Goal: Contribute content: Add original content to the website for others to see

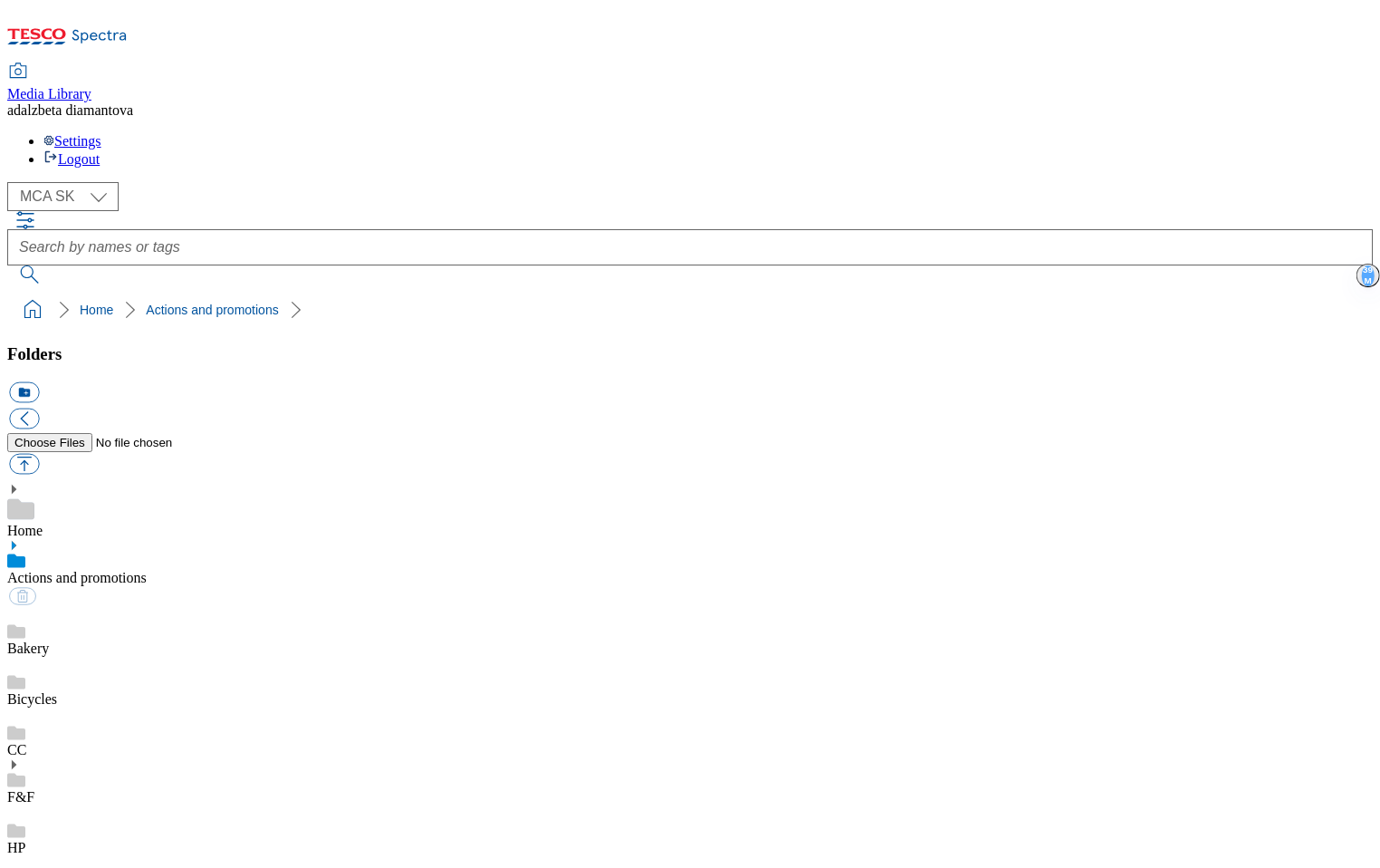
select select "flare-mca-sk"
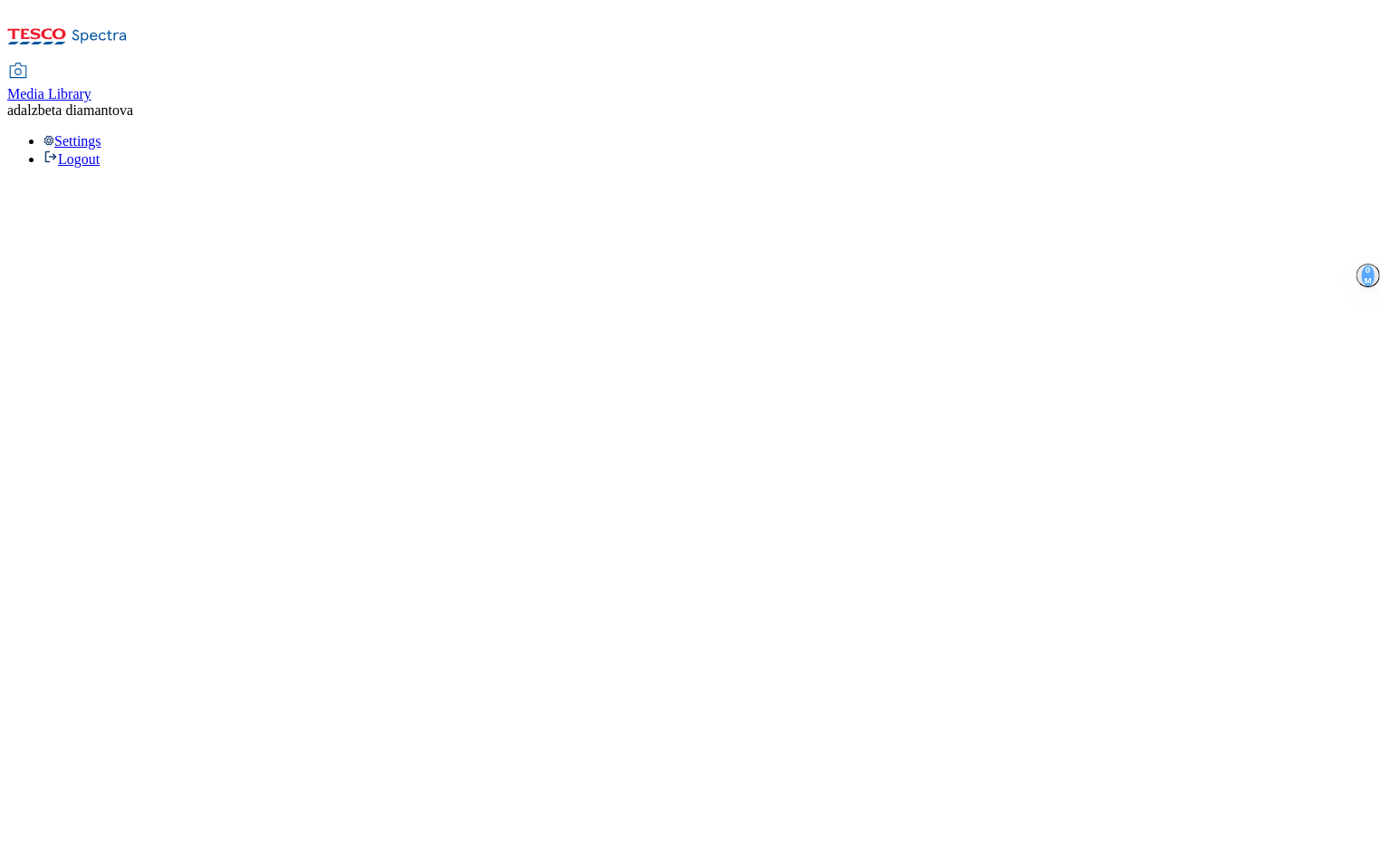
select select "flare-mca-sk"
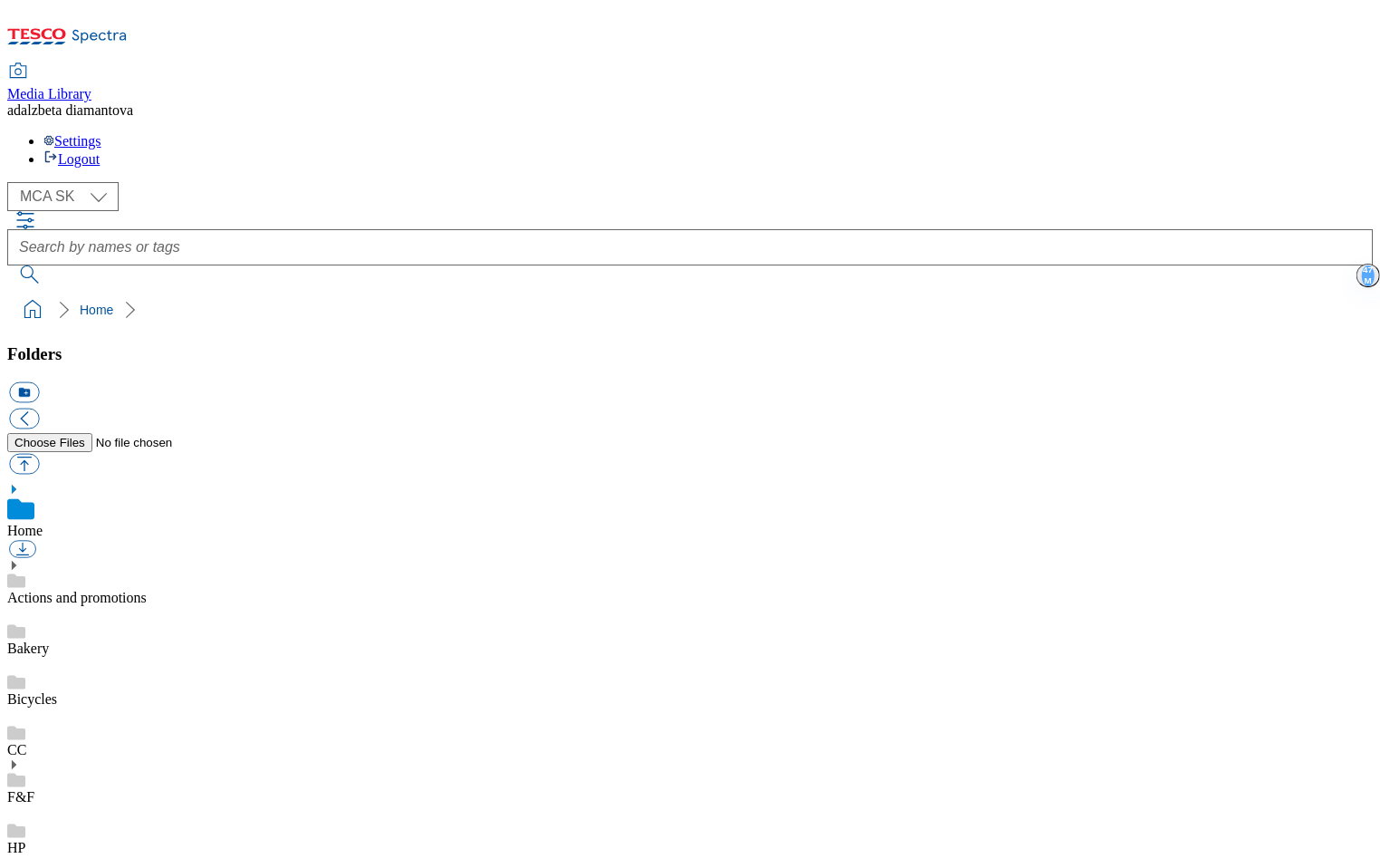
click at [147, 590] on link "Actions and promotions" at bounding box center [77, 598] width 139 height 15
click at [280, 344] on div "Folders icon_new_folder" at bounding box center [690, 411] width 1366 height 135
click at [39, 454] on button "button" at bounding box center [23, 464] width 30 height 21
type input "C:\fakepath\sk-wk25-ac-batohy.png"
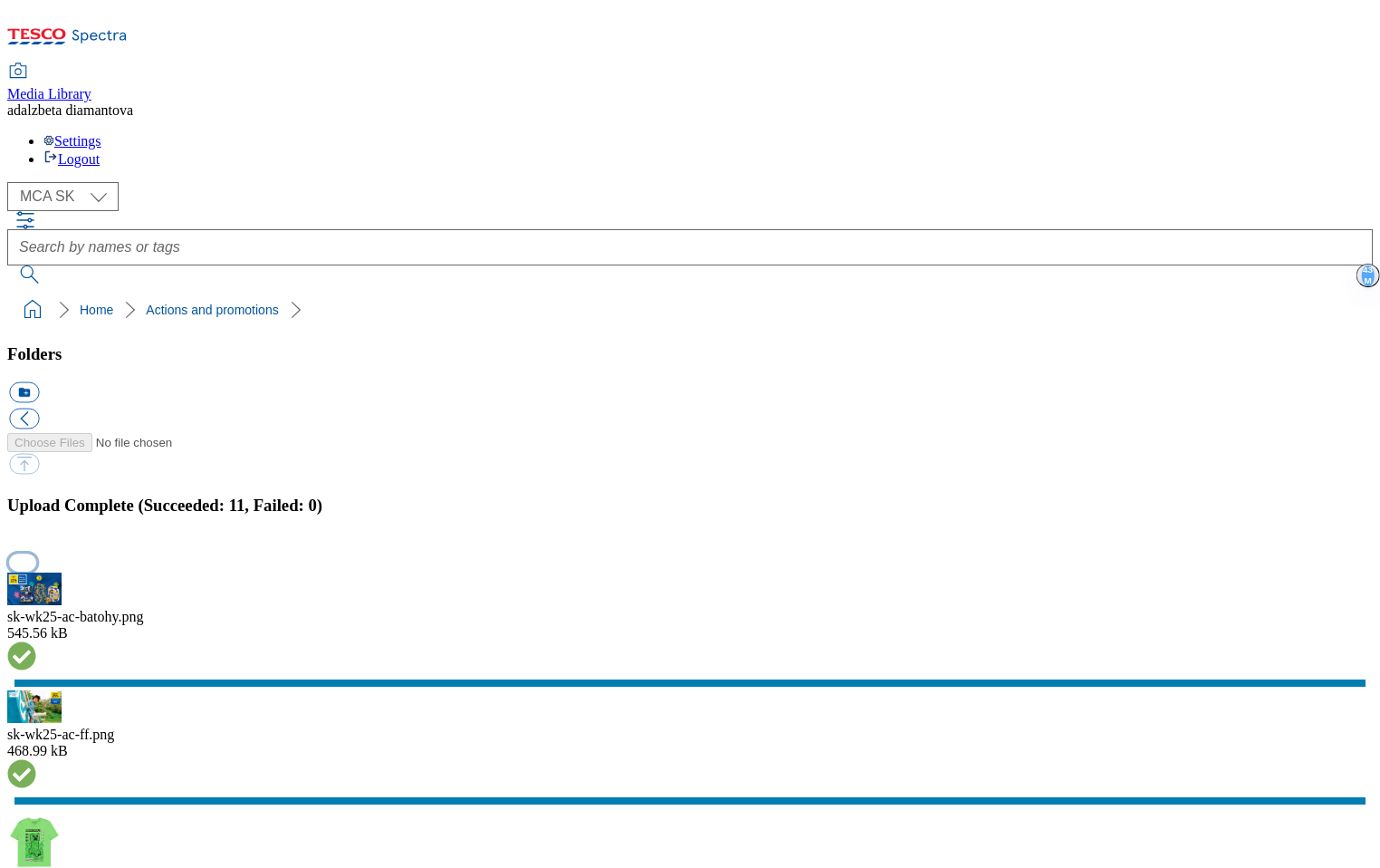
click at [36, 553] on button "button" at bounding box center [22, 562] width 27 height 17
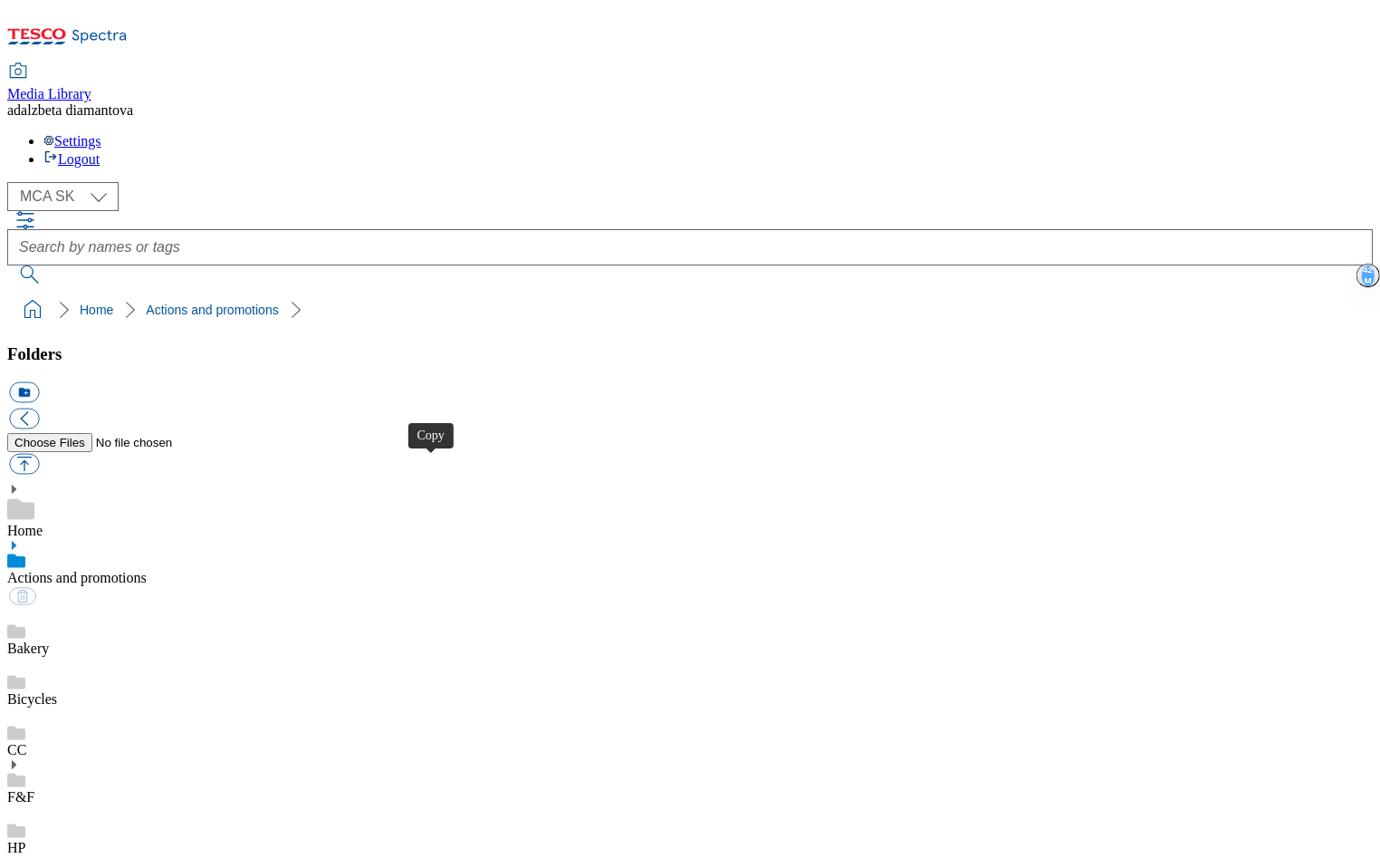
click at [131, 606] on div "Bakery" at bounding box center [690, 631] width 1366 height 51
click at [129, 570] on link "Actions and promotions" at bounding box center [77, 577] width 139 height 15
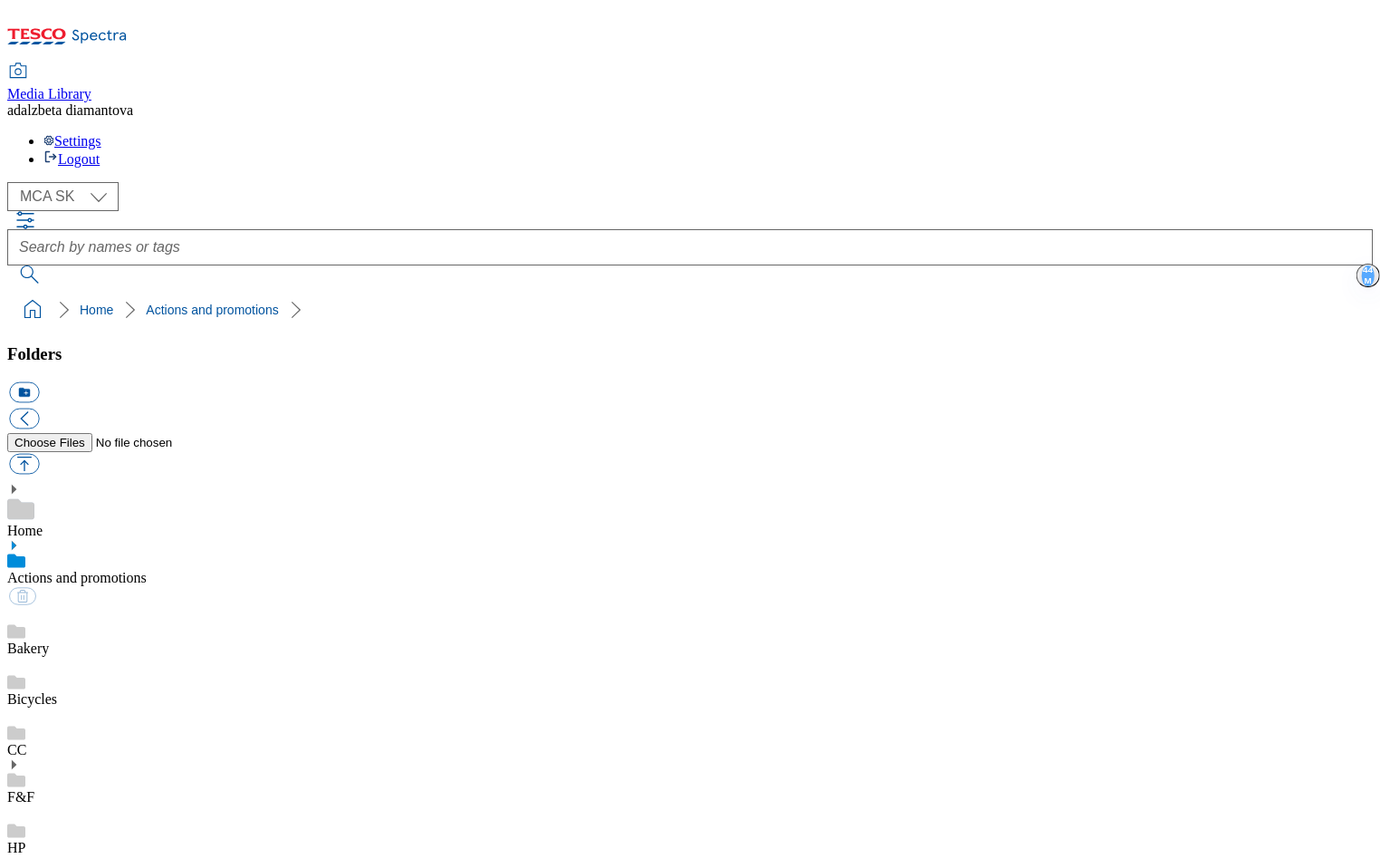
scroll to position [162, 0]
click at [49, 641] on link "Bakery" at bounding box center [28, 648] width 41 height 15
click at [132, 570] on link "Actions and promotions" at bounding box center [77, 577] width 139 height 15
click at [39, 454] on button "button" at bounding box center [23, 464] width 30 height 21
type input "C:\fakepath\sk-wk25-ac-skolske-potreby.png"
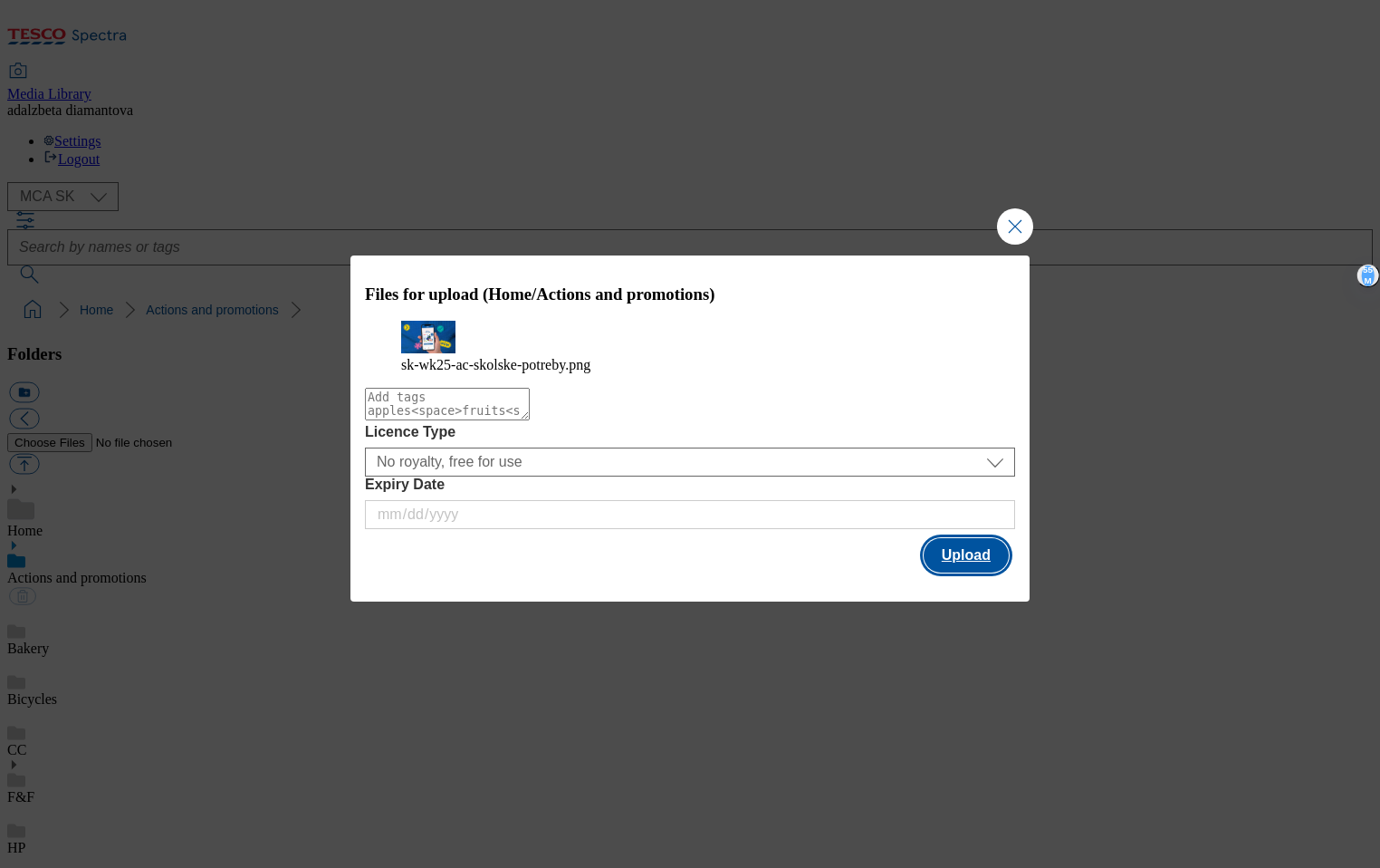
click at [982, 572] on button "Upload" at bounding box center [966, 555] width 85 height 35
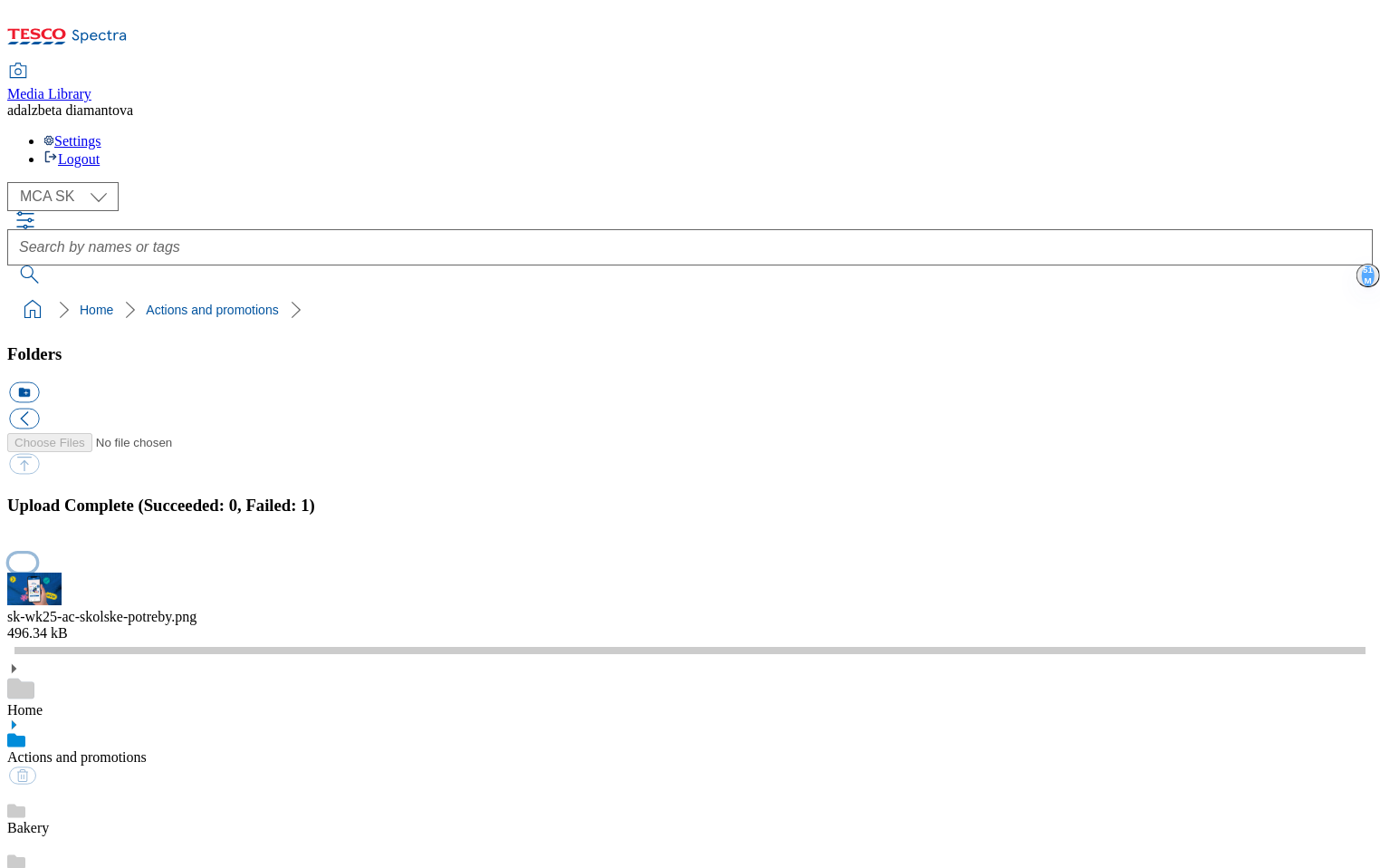
click at [36, 553] on button "button" at bounding box center [22, 562] width 27 height 17
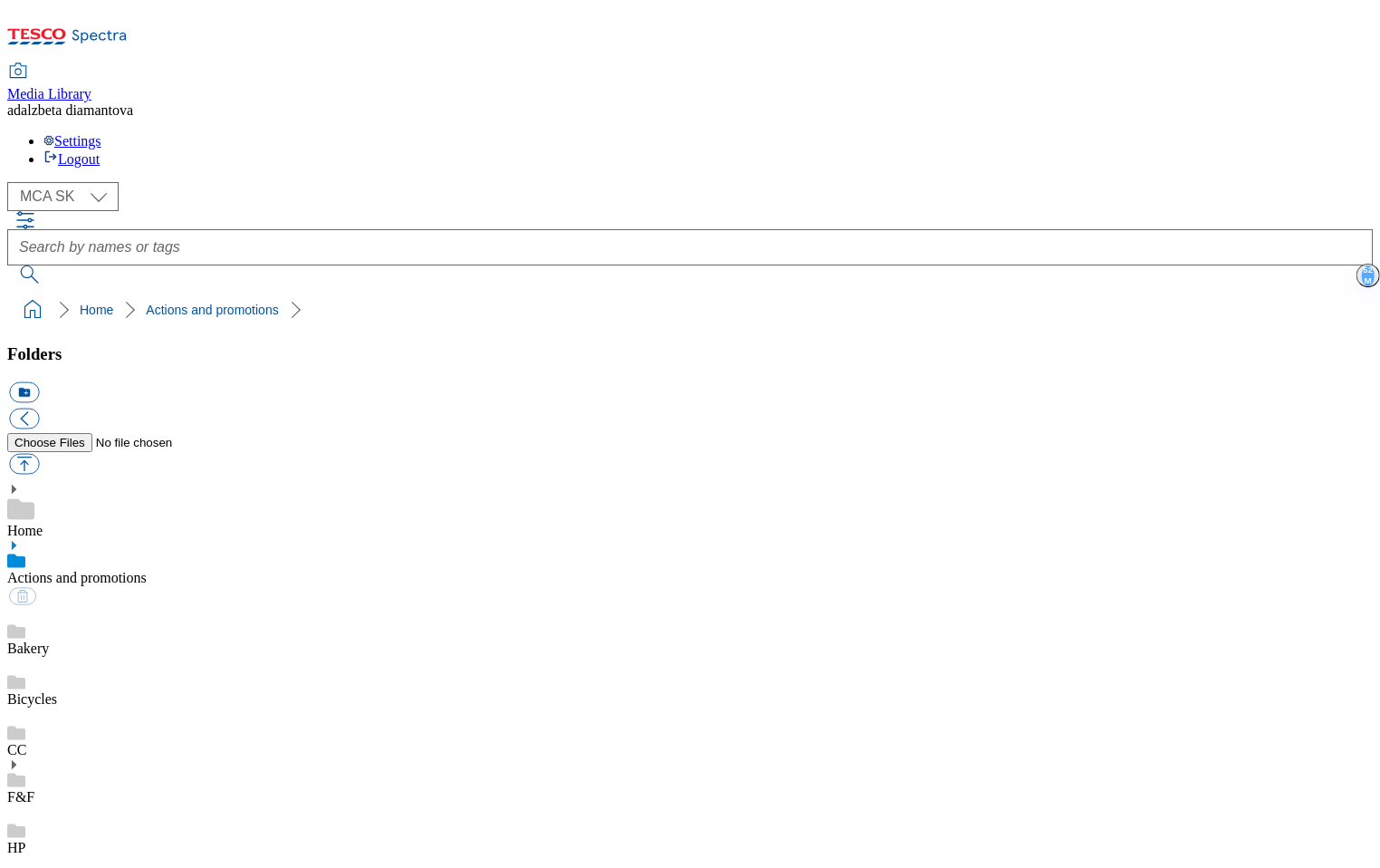
scroll to position [599, 0]
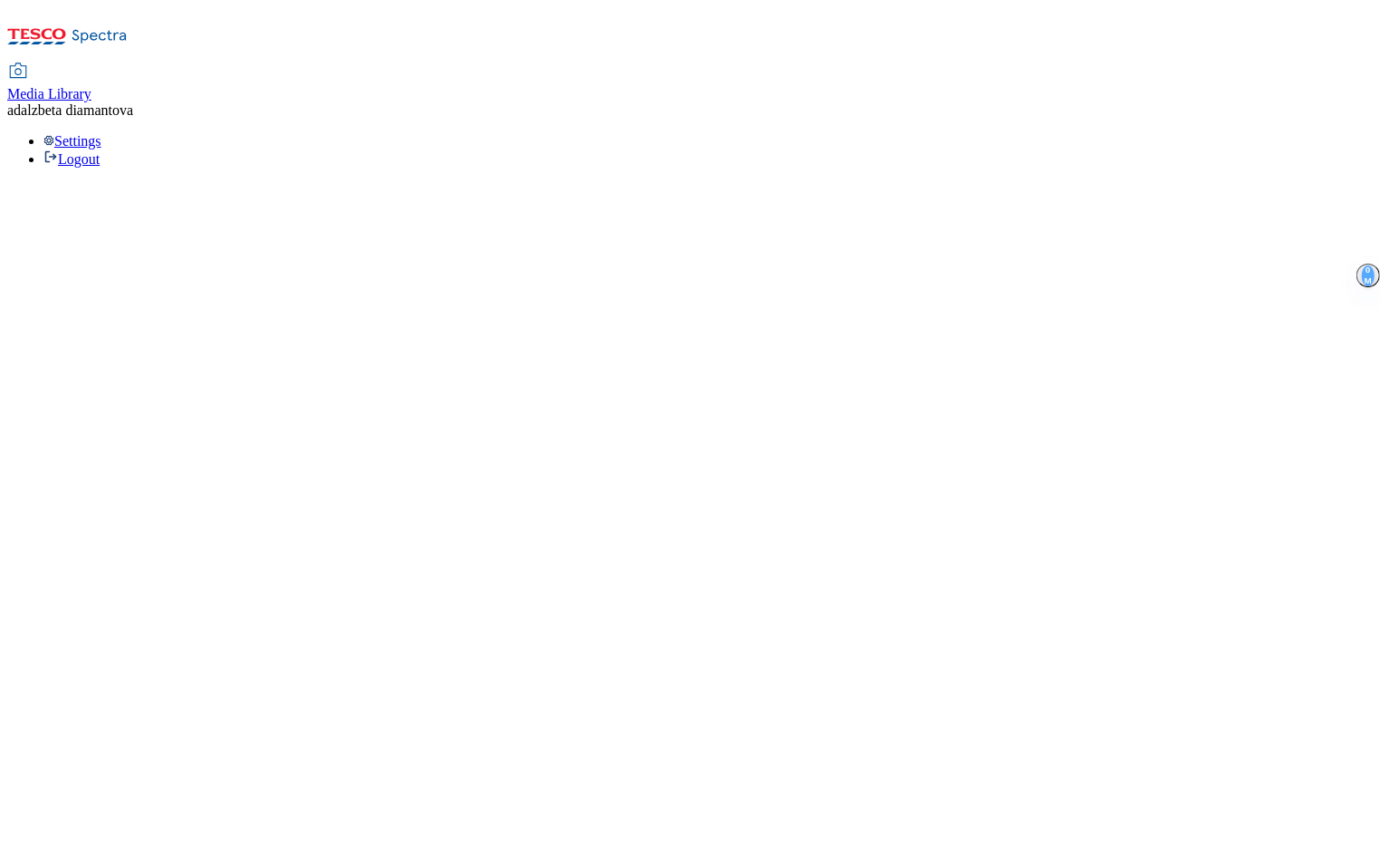
select select "flare-mca-sk"
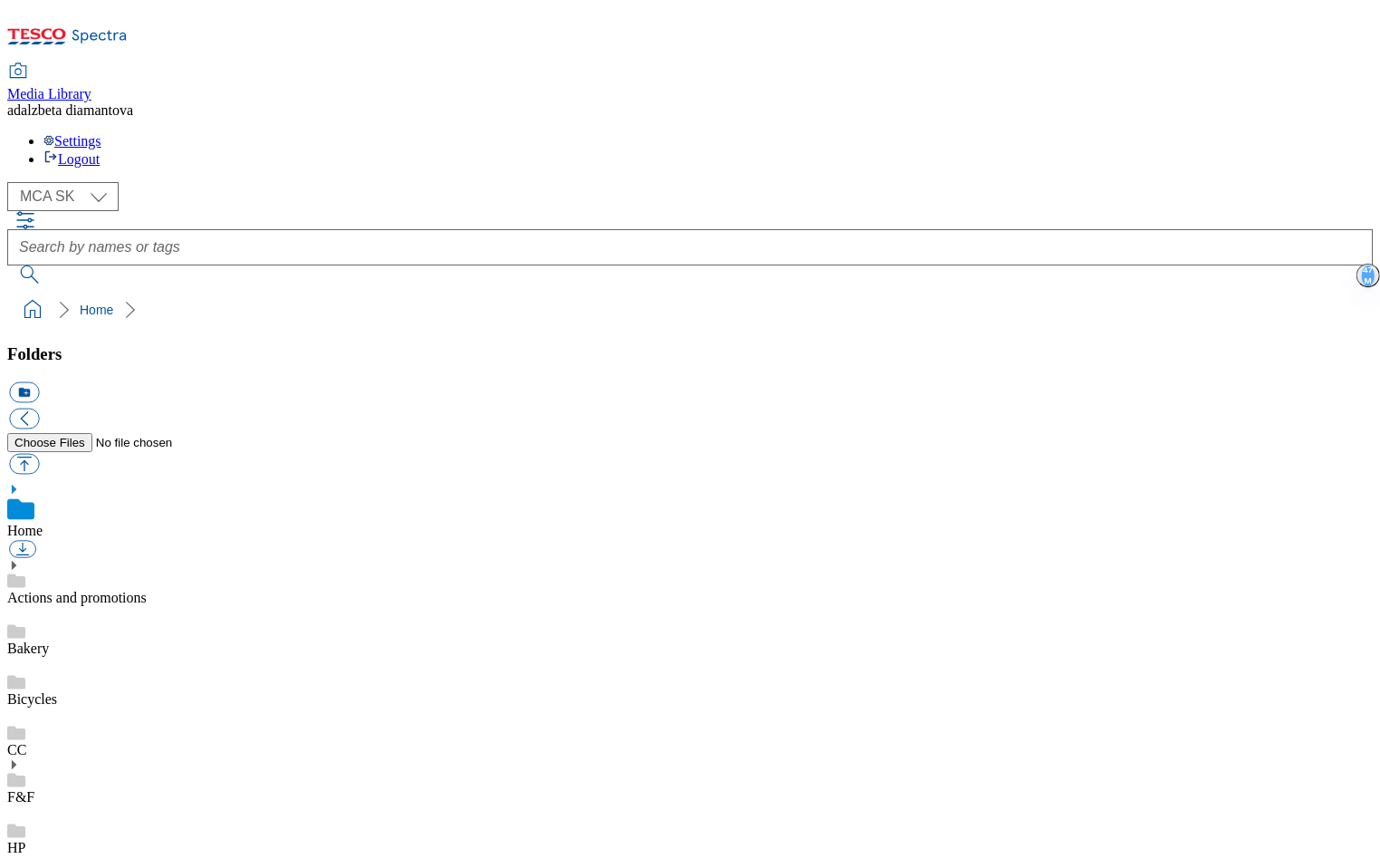
drag, startPoint x: 422, startPoint y: 492, endPoint x: 483, endPoint y: 460, distance: 68.9
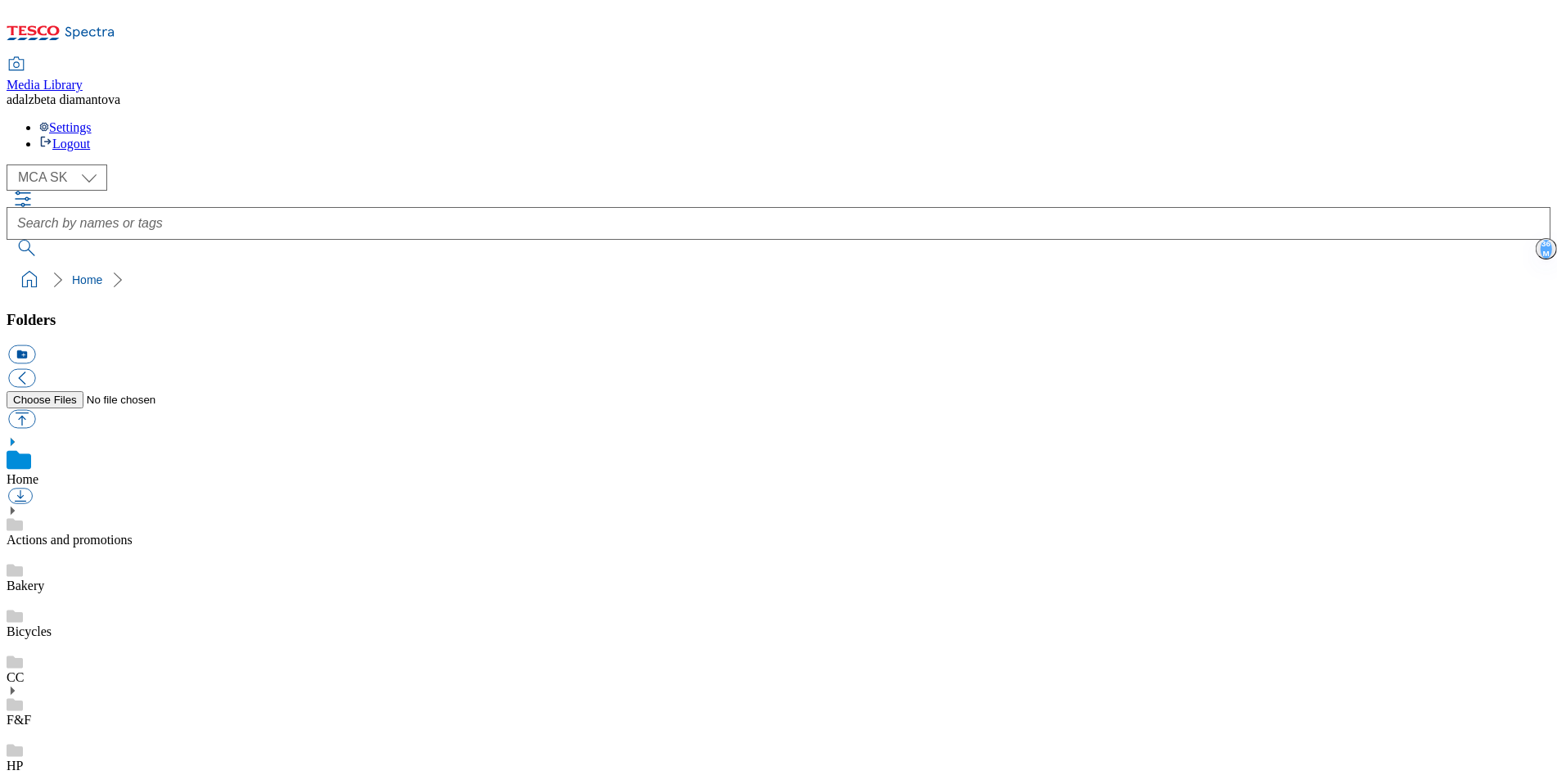
click at [15, 507] on use at bounding box center [12, 510] width 4 height 8
click at [82, 548] on div "15years" at bounding box center [779, 570] width 1544 height 46
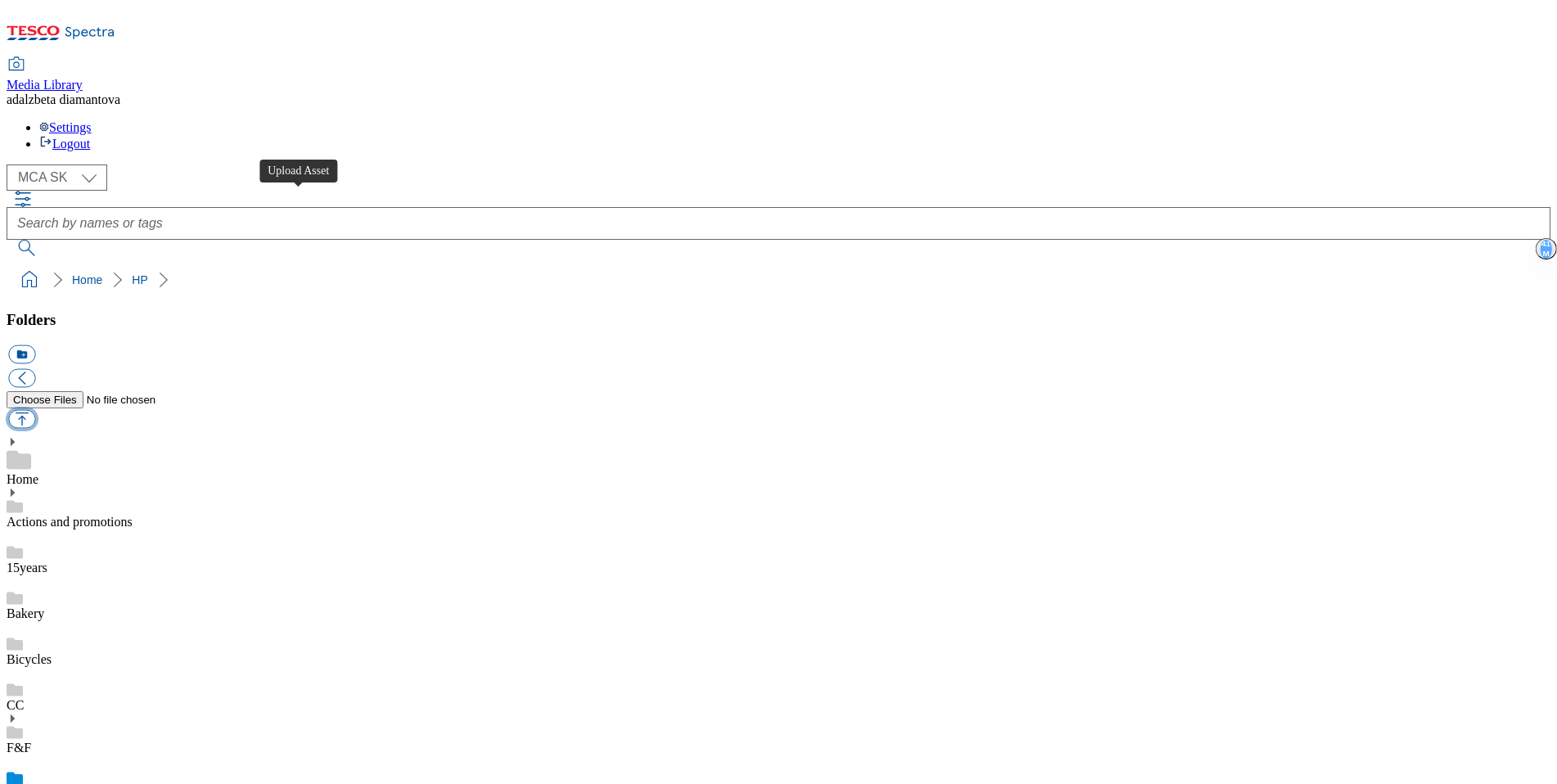
click at [36, 410] on button "button" at bounding box center [21, 419] width 27 height 19
type input "C:\fakepath\sk-wk25-hp-product01.png"
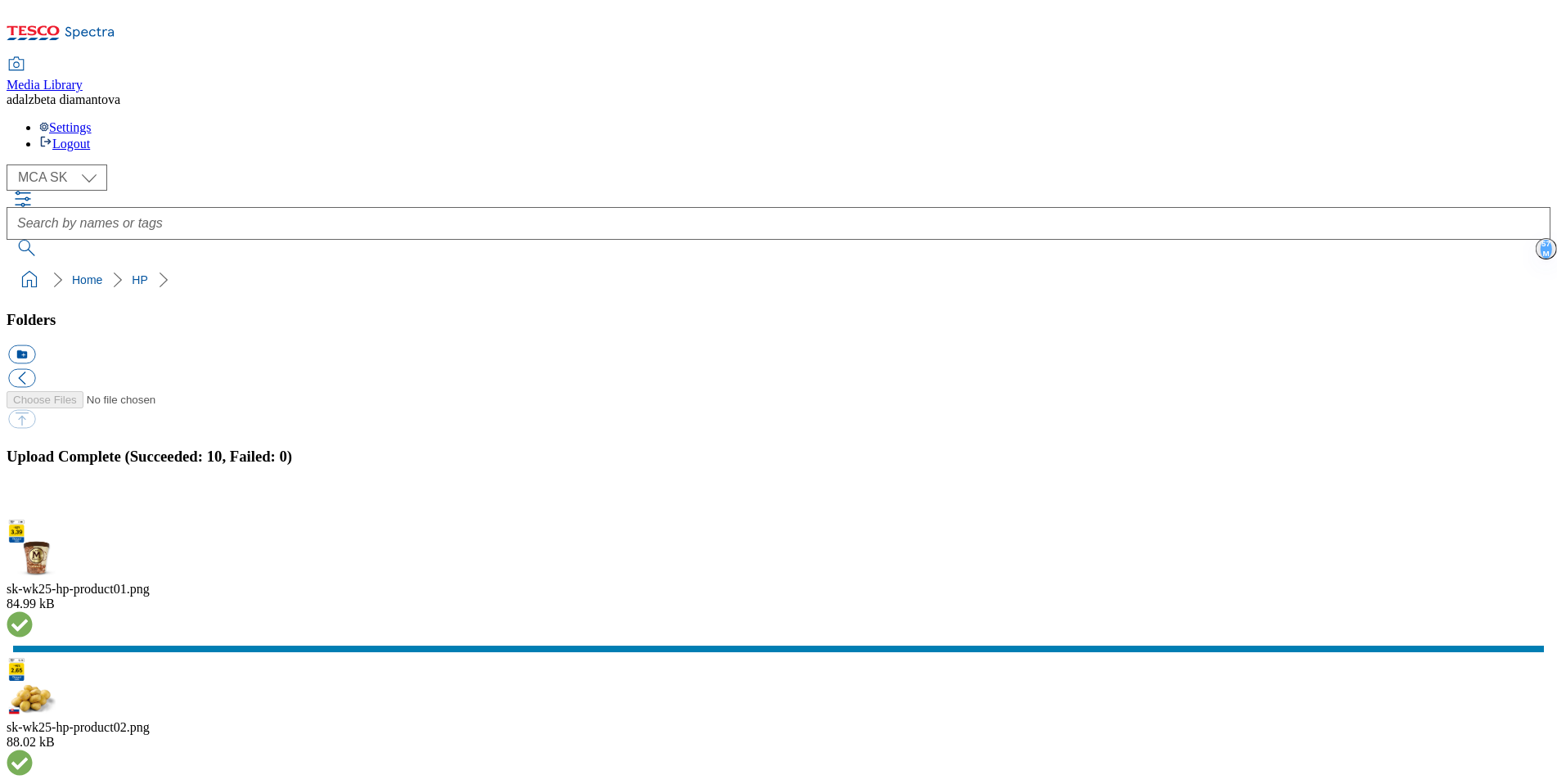
click at [33, 500] on button "button" at bounding box center [20, 508] width 24 height 16
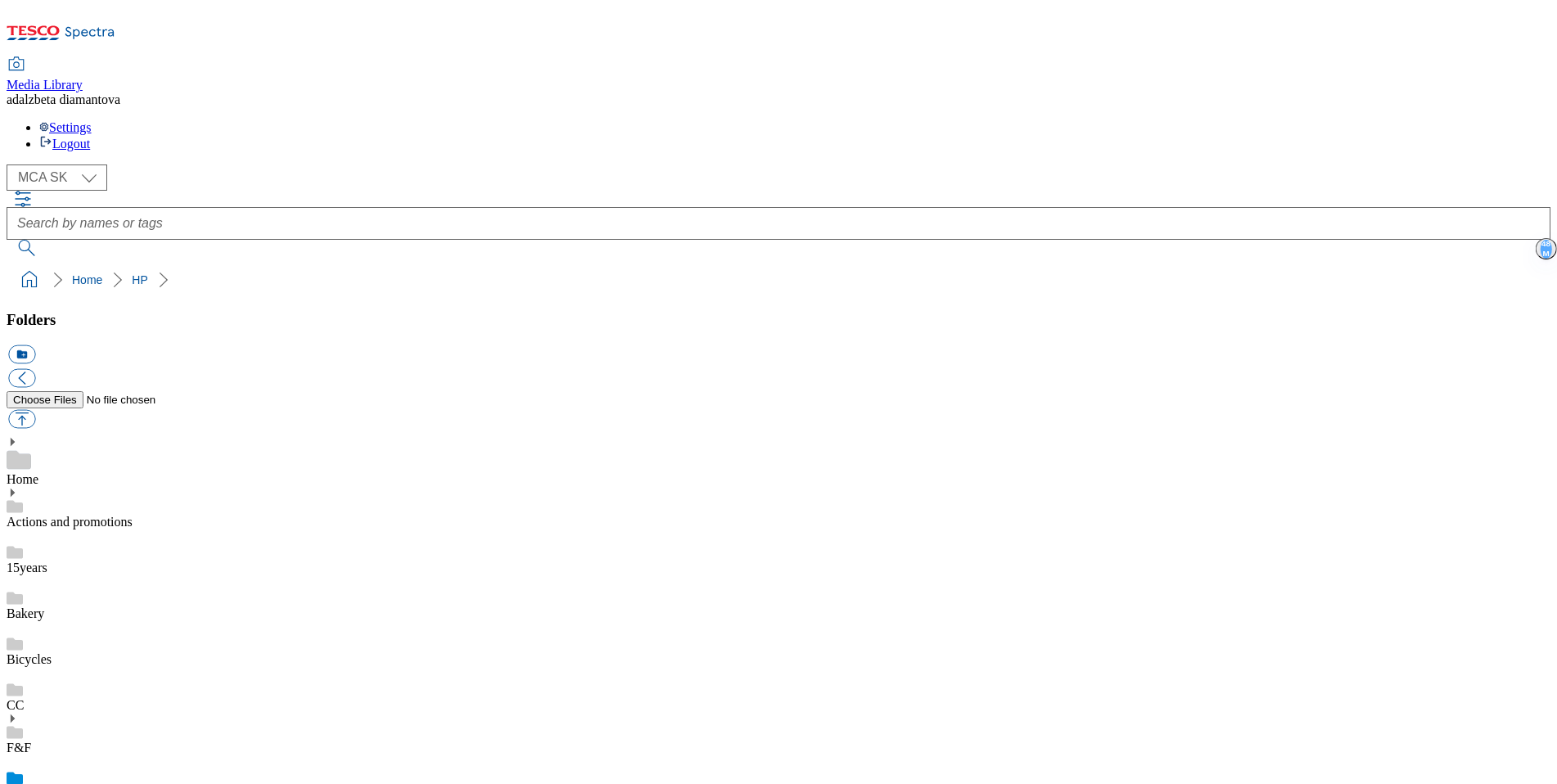
click at [31, 741] on link "F&F" at bounding box center [19, 748] width 24 height 14
click at [94, 774] on div "HP" at bounding box center [779, 796] width 1544 height 46
click at [126, 515] on link "Actions and promotions" at bounding box center [69, 522] width 126 height 14
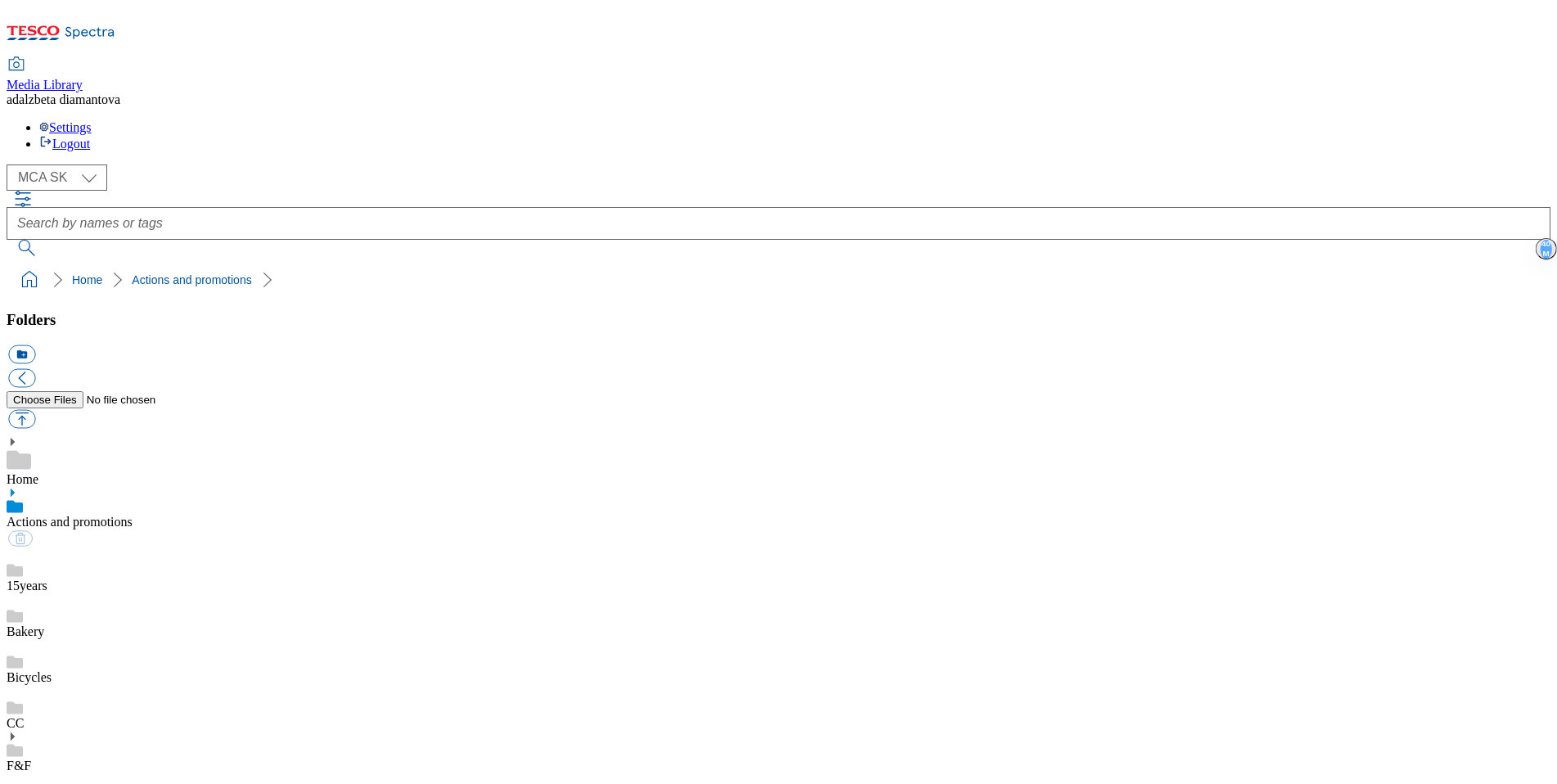
scroll to position [333, 0]
click at [87, 774] on div "HP" at bounding box center [779, 796] width 1544 height 46
